Goal: Task Accomplishment & Management: Complete application form

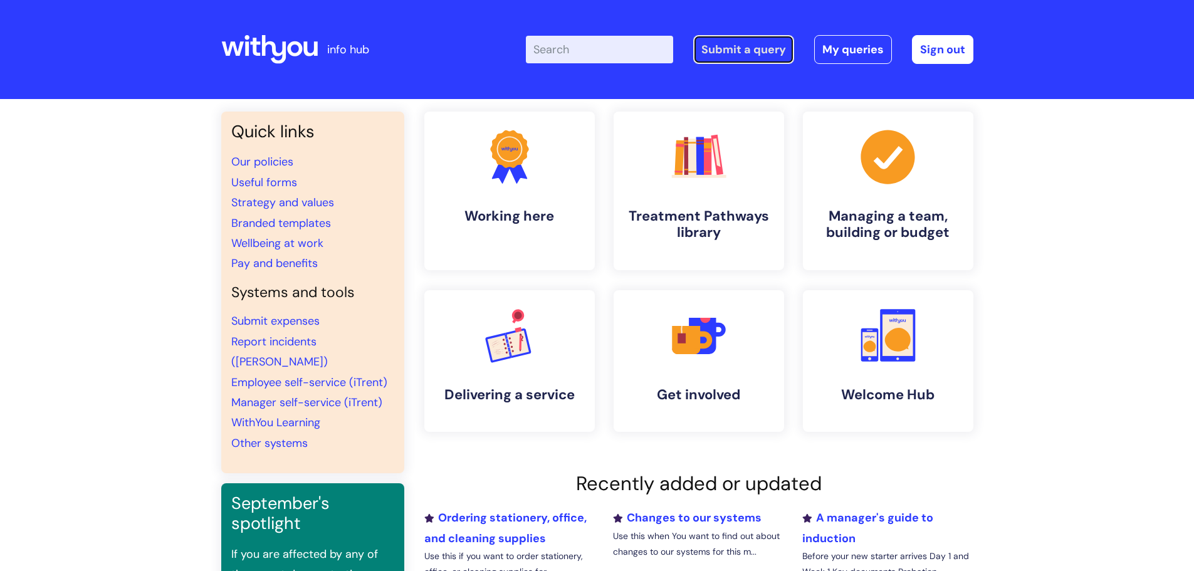
click at [740, 48] on link "Submit a query" at bounding box center [743, 49] width 101 height 29
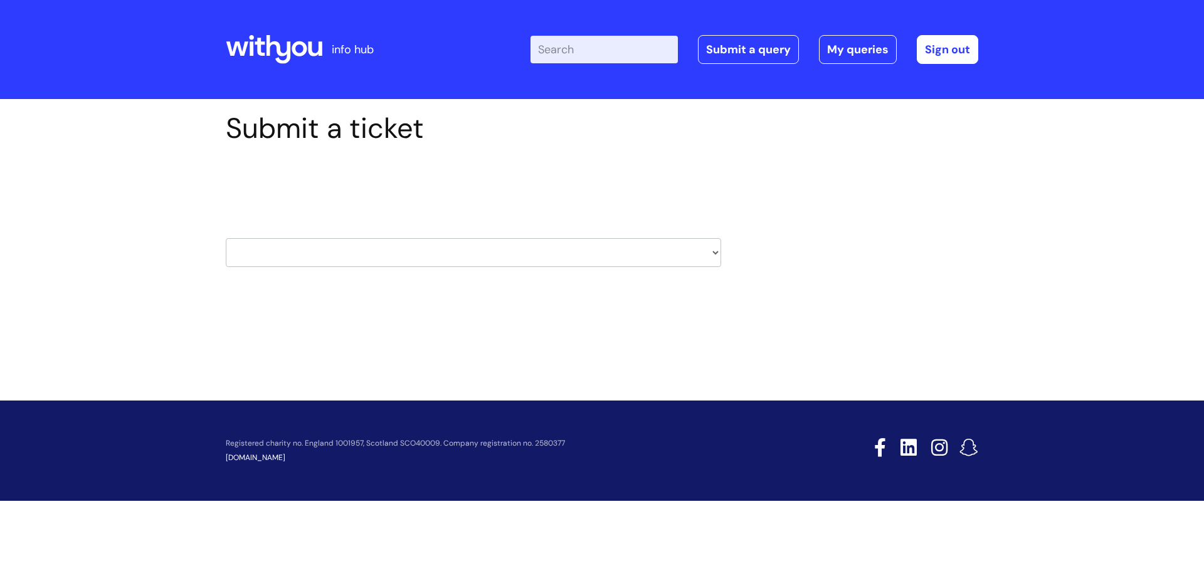
click at [640, 241] on select "HR / People IT and Support Clinical Drug Alerts Finance Accounts Data Support T…" at bounding box center [473, 252] width 495 height 29
select select "property_&_estates"
click at [226, 238] on select "HR / People IT and Support Clinical Drug Alerts Finance Accounts Data Support T…" at bounding box center [473, 252] width 495 height 29
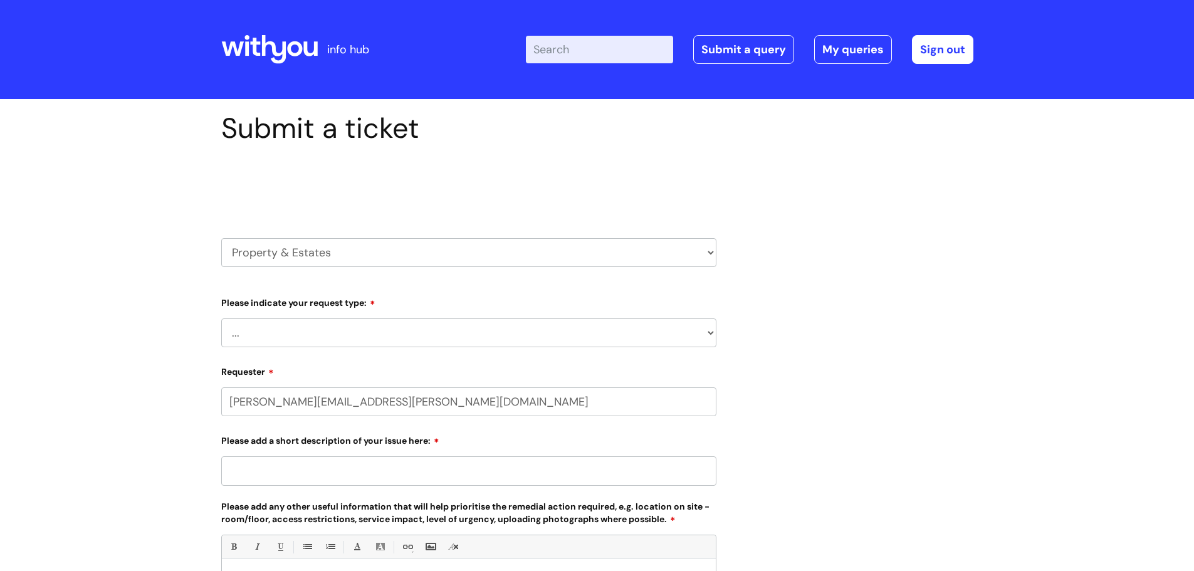
select select "80004418200"
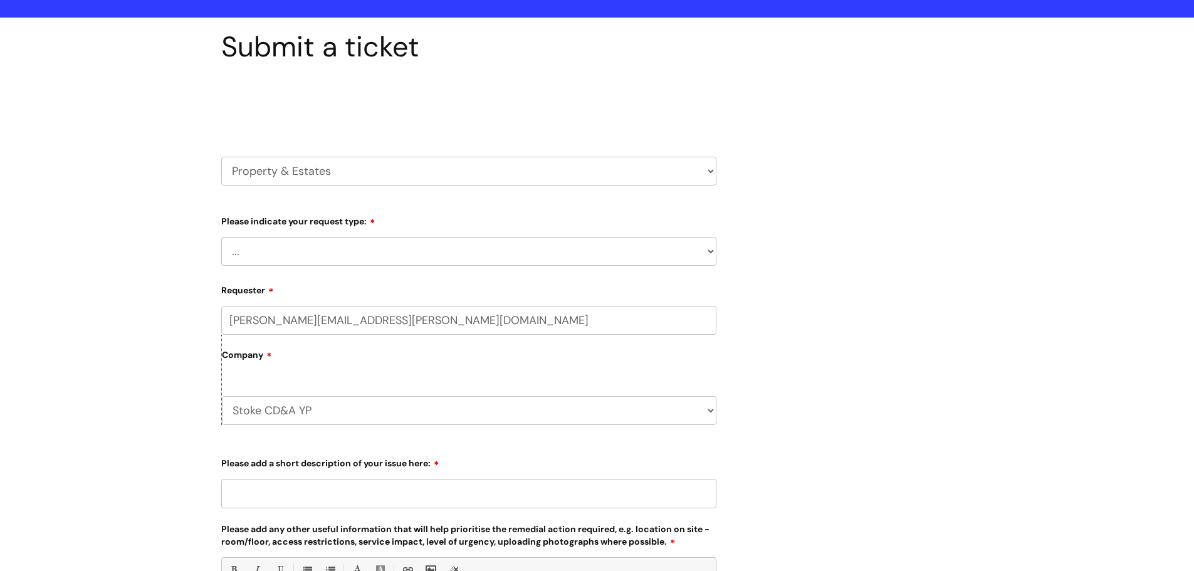
scroll to position [188, 0]
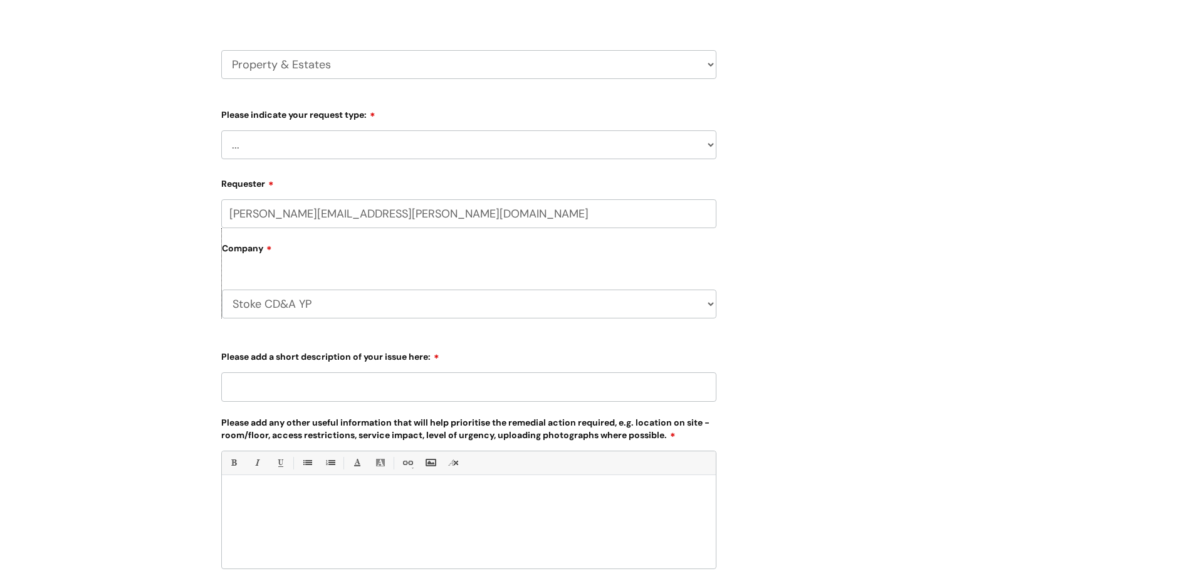
click at [441, 150] on select "... Facilities Support Lease/ Tenancy Agreements Health & Safety and Environmen…" at bounding box center [468, 144] width 495 height 29
select select "Facilities Support"
click at [221, 130] on select "... Facilities Support Lease/ Tenancy Agreements Health & Safety and Environmen…" at bounding box center [468, 144] width 495 height 29
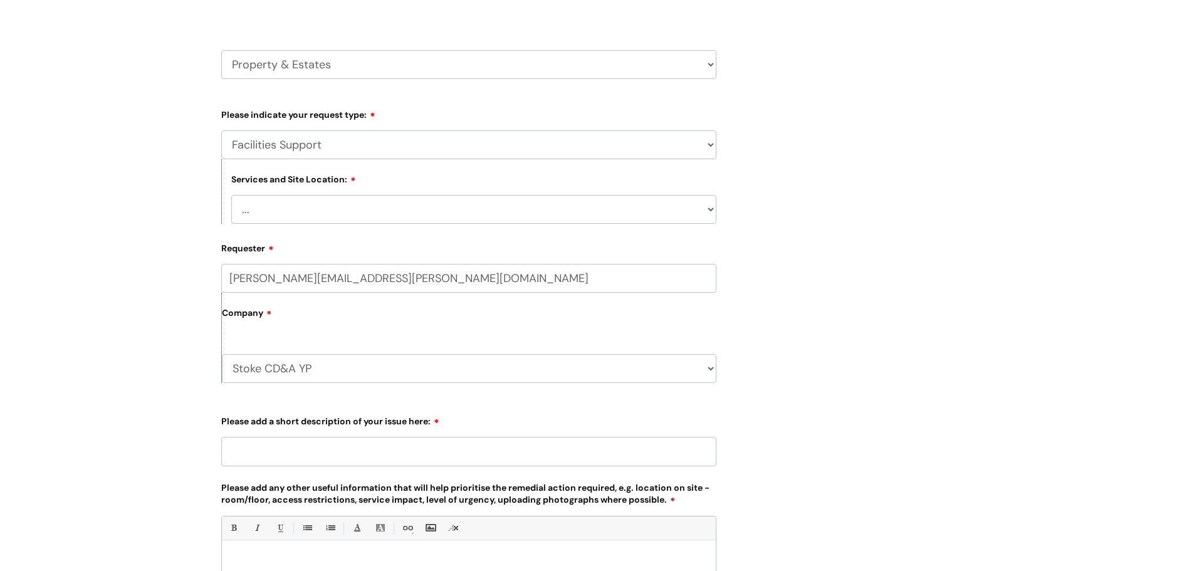
click at [369, 204] on select "... Cleethorpes Darlington Tubwell Darlington Coniscliffe Grimsby Preston Redca…" at bounding box center [473, 209] width 485 height 29
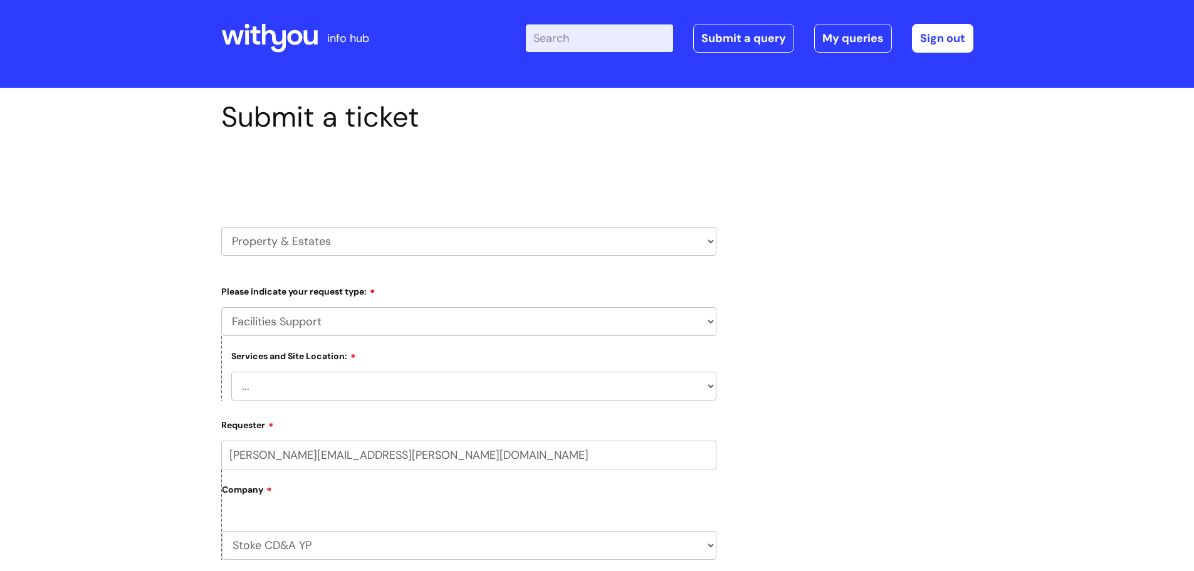
scroll to position [0, 0]
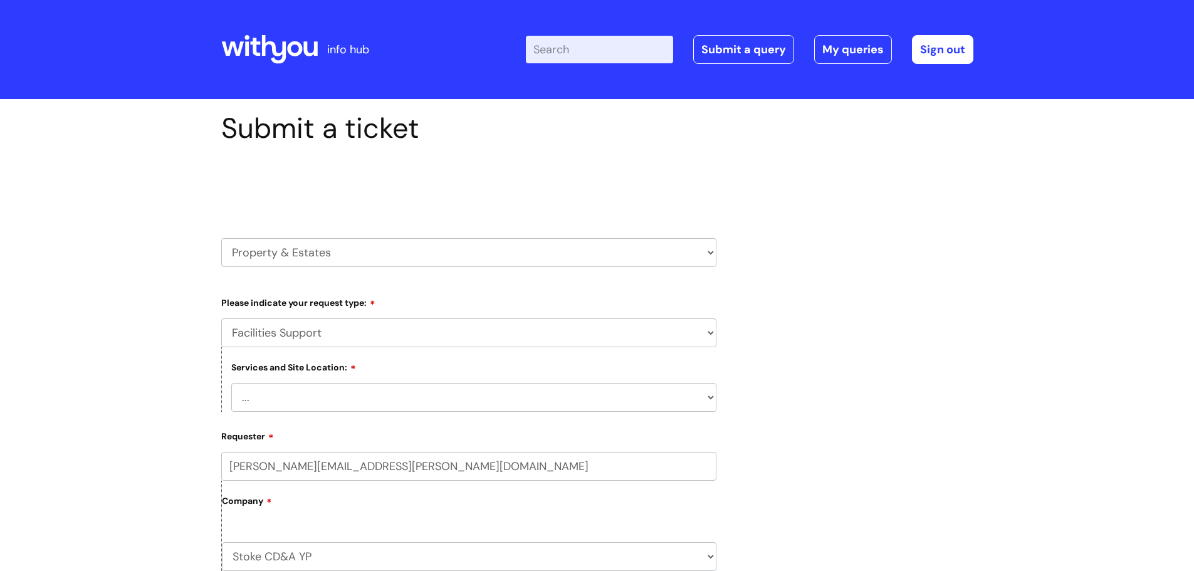
click at [331, 408] on select "... Cleethorpes Darlington Tubwell Darlington Coniscliffe Grimsby Preston Redca…" at bounding box center [473, 397] width 485 height 29
select select "Stoke on Trent"
click at [231, 383] on select "... Cleethorpes Darlington Tubwell Darlington Coniscliffe Grimsby Preston Redca…" at bounding box center [473, 397] width 485 height 29
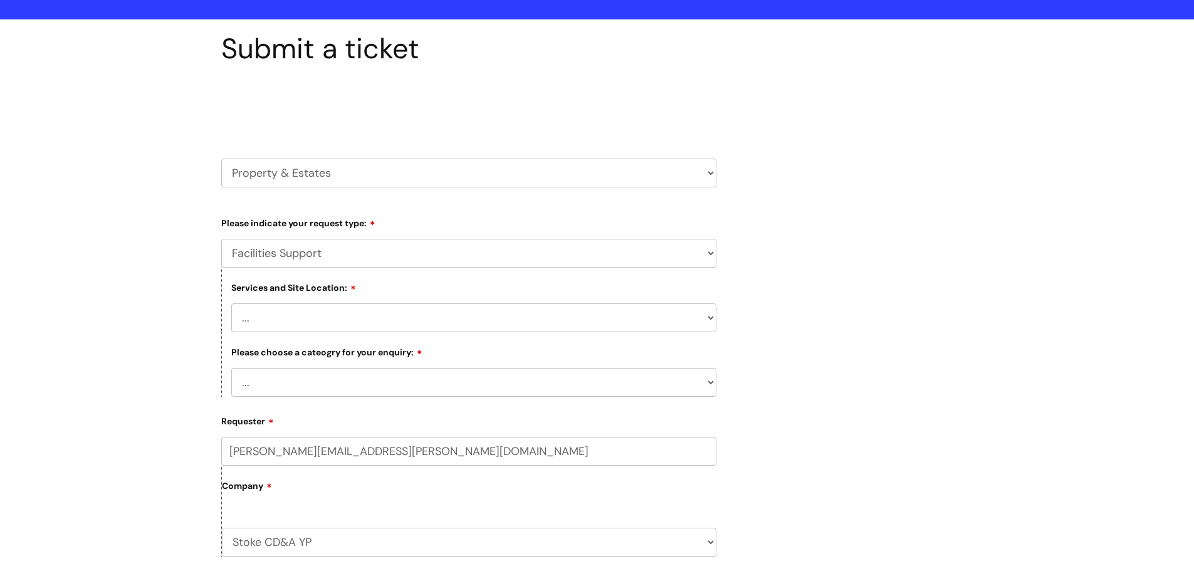
scroll to position [188, 0]
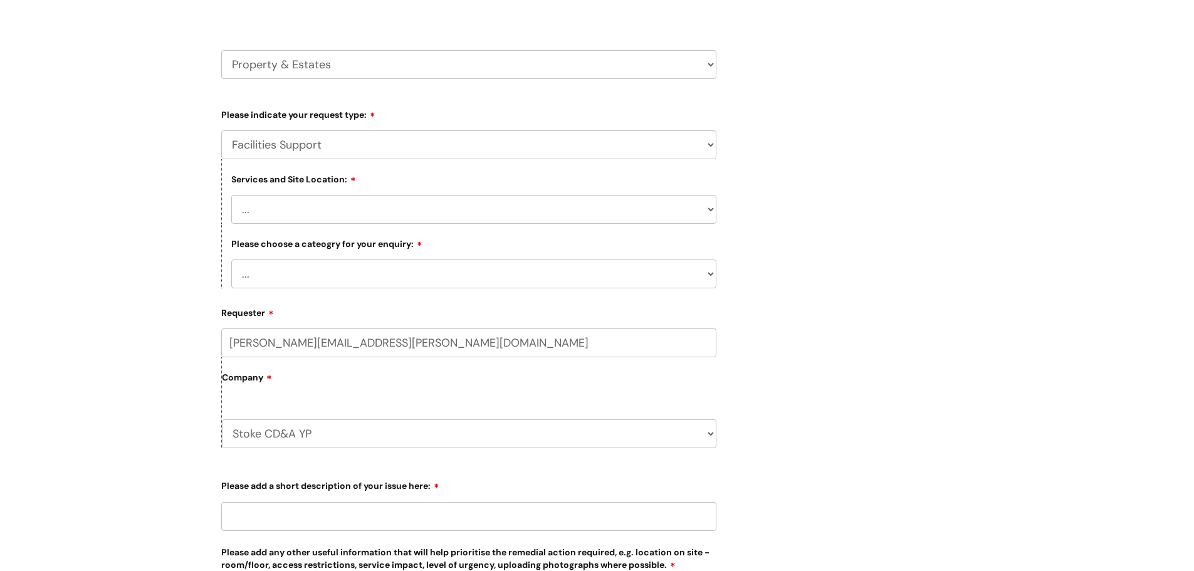
click at [327, 261] on select "... Electrical and Lighting Plumbing and Drainage Heating and Cooling Fixtures,…" at bounding box center [473, 274] width 485 height 29
select select "Other - Please Specify"
click at [231, 260] on select "... Electrical and Lighting Plumbing and Drainage Heating and Cooling Fixtures,…" at bounding box center [473, 274] width 485 height 29
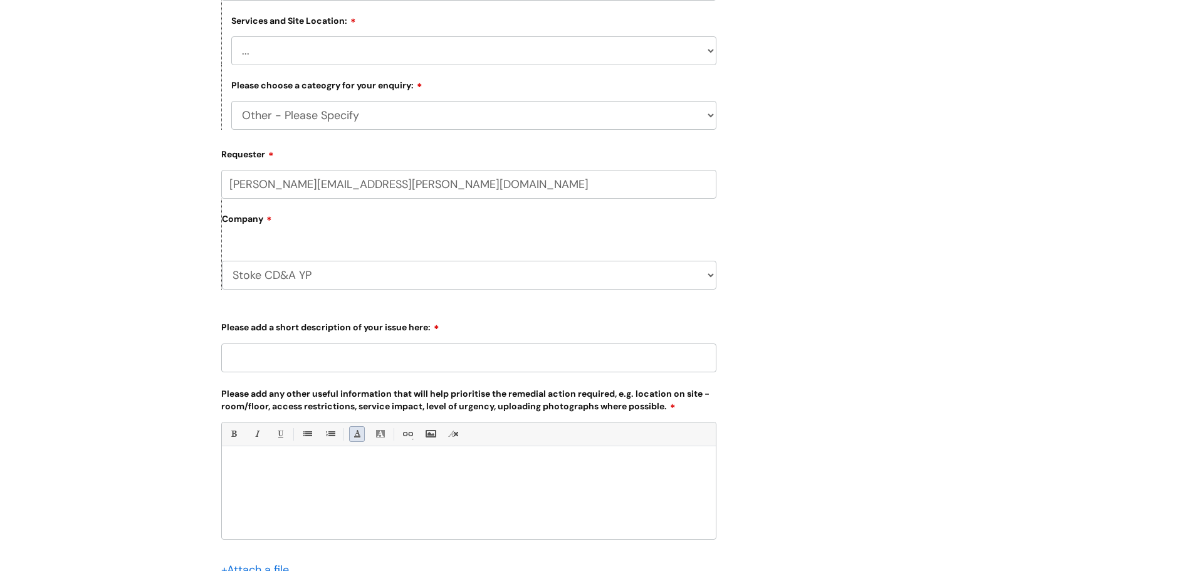
scroll to position [439, 0]
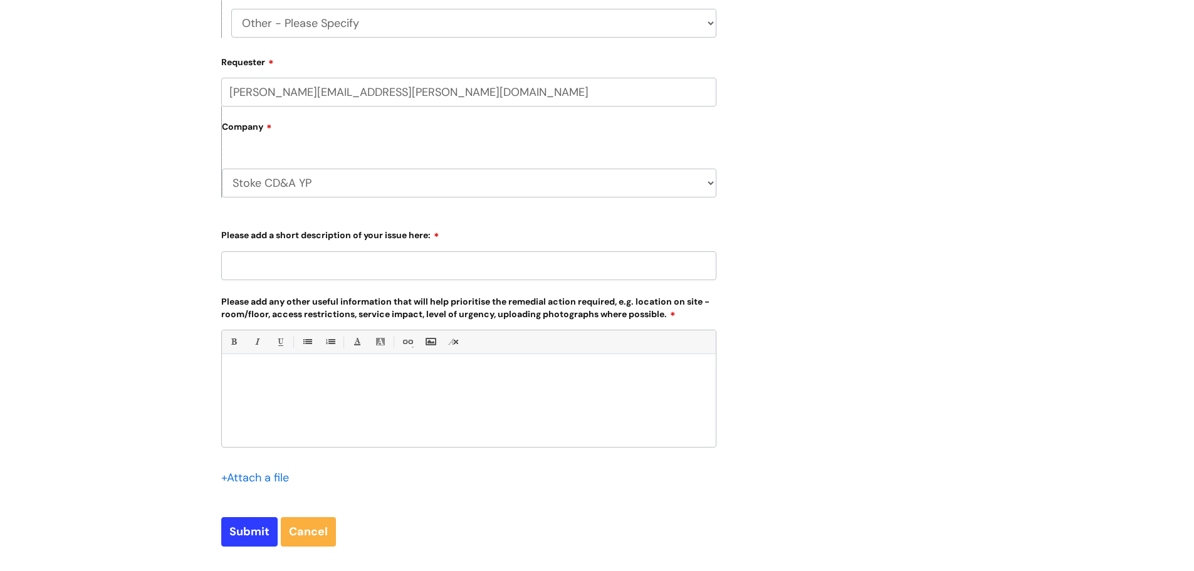
click at [305, 268] on input "Please add a short description of your issue here:" at bounding box center [468, 265] width 495 height 29
type input "The panic alarm"
click at [264, 374] on p at bounding box center [468, 375] width 475 height 11
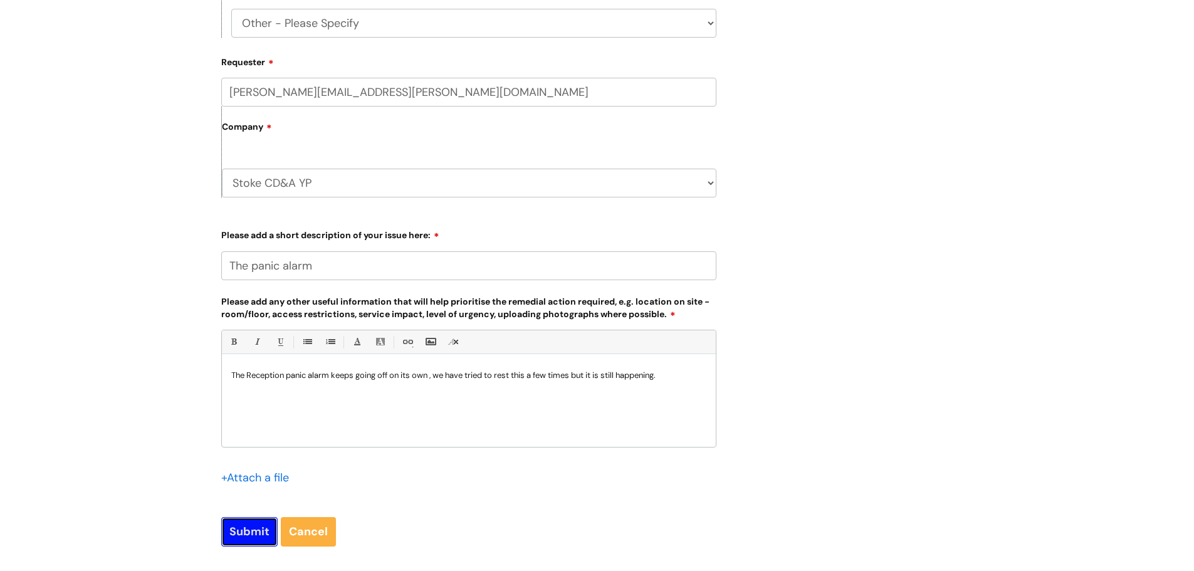
click at [254, 535] on input "Submit" at bounding box center [249, 531] width 56 height 29
type input "Please Wait..."
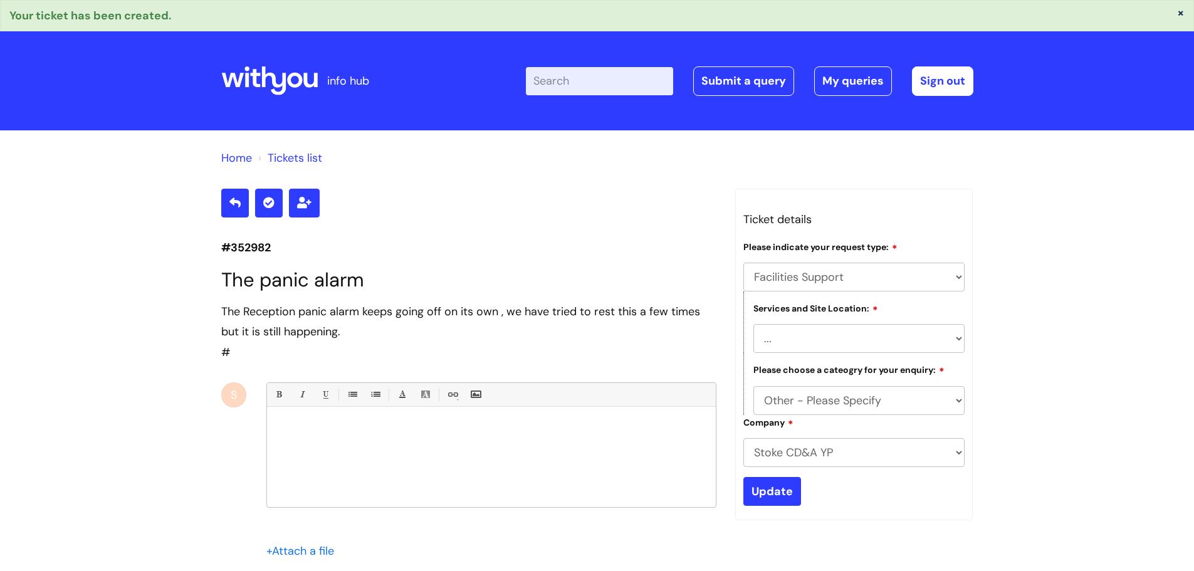
select select "Facilities Support"
select select "[GEOGRAPHIC_DATA]"
select select "Other - Please Specify"
